Goal: Transaction & Acquisition: Subscribe to service/newsletter

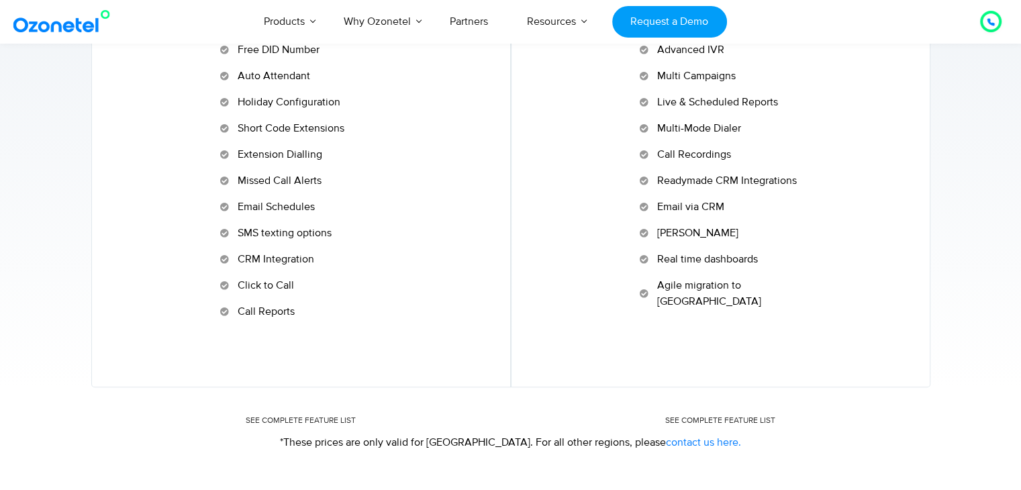
scroll to position [806, 0]
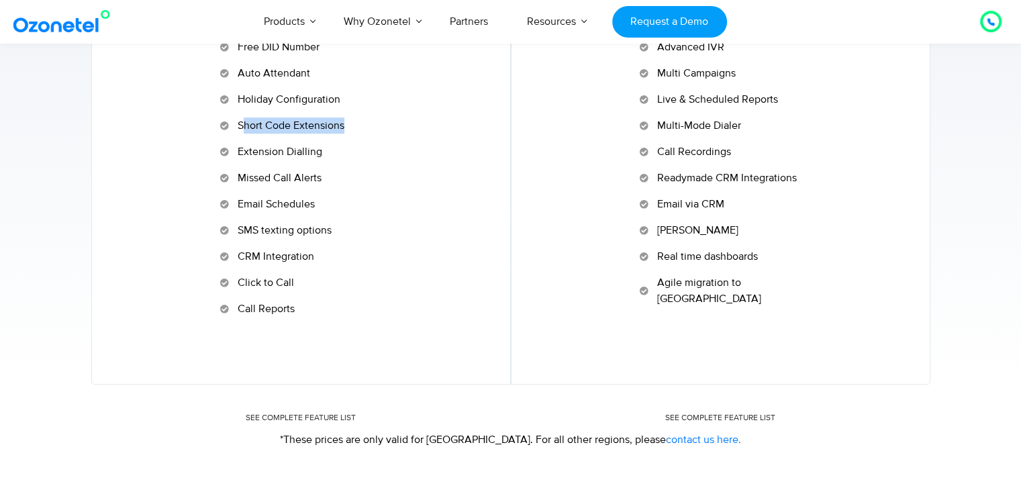
drag, startPoint x: 246, startPoint y: 128, endPoint x: 377, endPoint y: 157, distance: 133.4
click at [385, 124] on div "For Small & Growing Businesses CA LITE A virtual receptionist to manage & route…" at bounding box center [301, 79] width 378 height 475
click at [379, 178] on li "Missed Call Alerts" at bounding box center [300, 180] width 161 height 21
click at [910, 412] on p "SEE COMPLETE FEATURE LIST" at bounding box center [720, 418] width 418 height 12
click at [856, 254] on div "For Start-ups, Mid-Sized & Large Businesses CLOUDAGENT Access a full-fledged co…" at bounding box center [721, 74] width 378 height 465
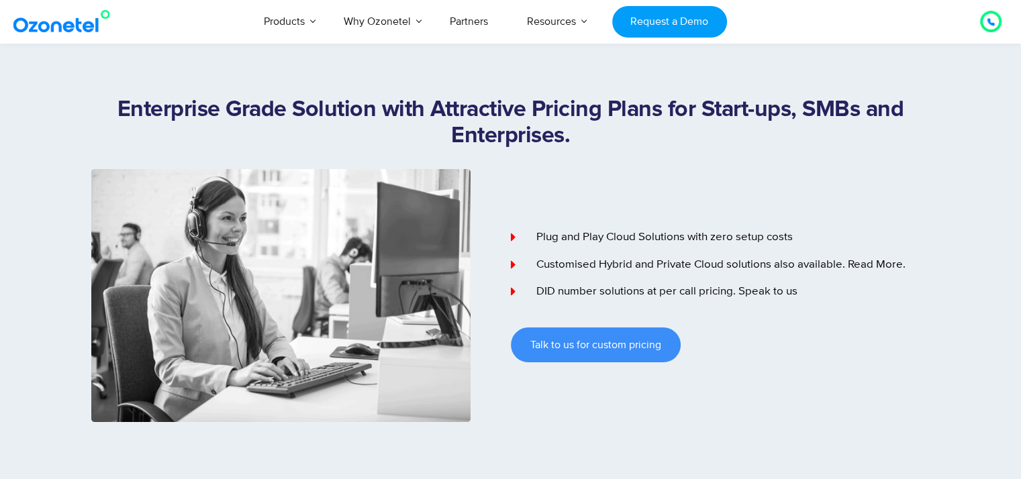
scroll to position [0, 0]
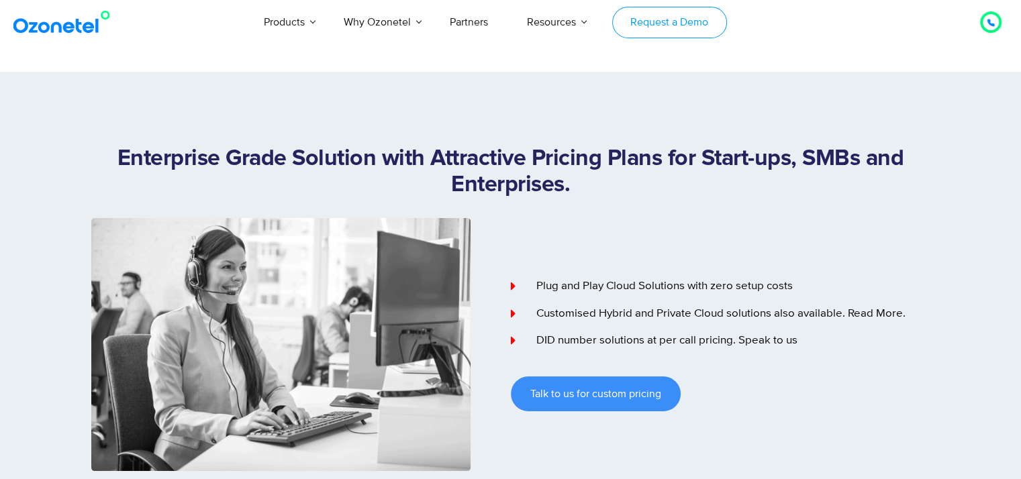
click at [669, 26] on link "Request a Demo" at bounding box center [669, 23] width 115 height 32
click at [988, 16] on div at bounding box center [991, 22] width 8 height 16
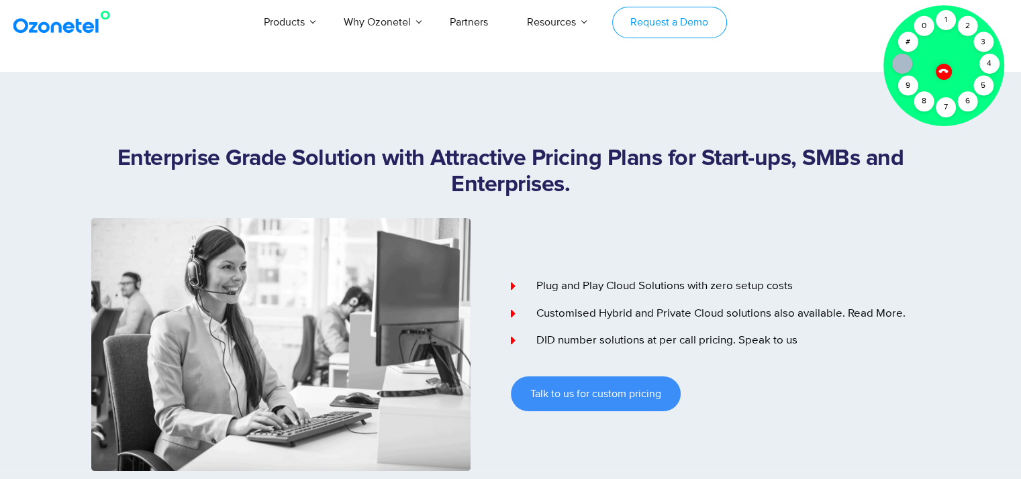
click at [669, 26] on link "Request a Demo" at bounding box center [669, 23] width 115 height 32
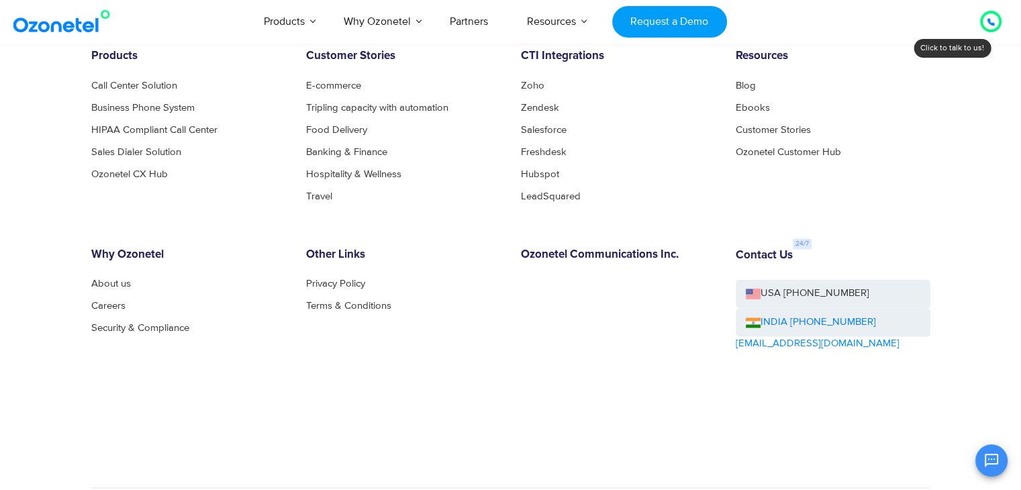
scroll to position [2200, 0]
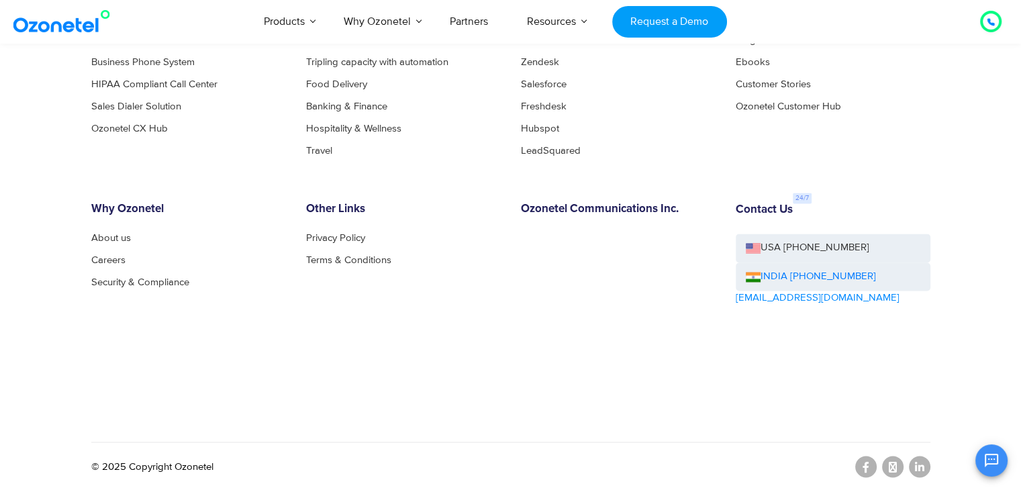
drag, startPoint x: 878, startPoint y: 275, endPoint x: 819, endPoint y: 331, distance: 81.7
click at [802, 292] on div "Contact Us USA [PHONE_NUMBER] INDIA [PHONE_NUMBER] [EMAIL_ADDRESS][DOMAIN_NAME]" at bounding box center [833, 292] width 215 height 179
click at [827, 360] on div "Contact Us USA [PHONE_NUMBER] INDIA [PHONE_NUMBER] [EMAIL_ADDRESS][DOMAIN_NAME]" at bounding box center [833, 292] width 215 height 179
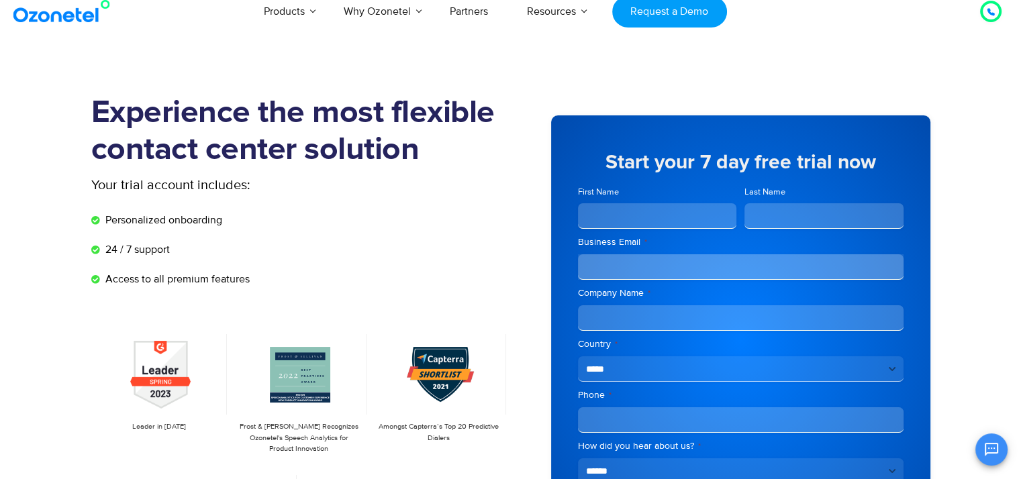
scroll to position [0, 0]
